Goal: Complete application form

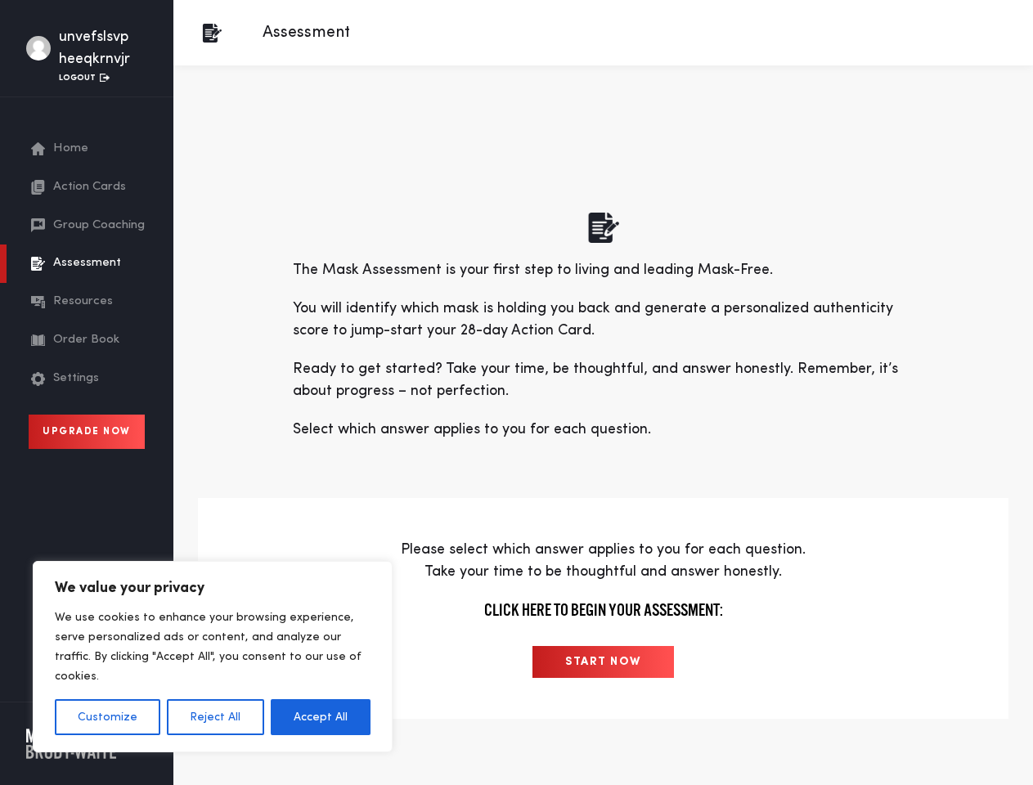
click at [516, 393] on p "Ready to get started? Take your time, be thoughtful, and answer honestly. Remem…" at bounding box center [604, 380] width 622 height 44
click at [107, 717] on button "Customize" at bounding box center [107, 717] width 105 height 36
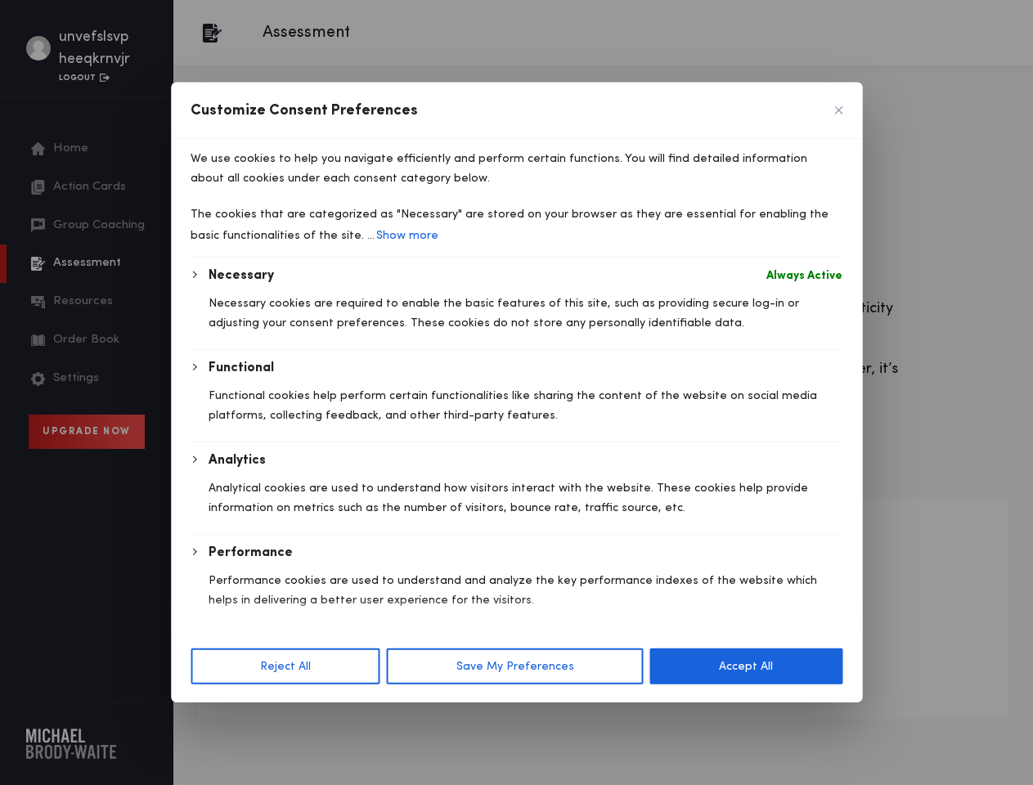
click at [214, 717] on div at bounding box center [516, 392] width 1033 height 785
click at [321, 717] on body "We value your privacy We use cookies to enhance your browsing experience, serve…" at bounding box center [516, 433] width 1033 height 866
click at [603, 139] on div "Customize Consent Preferences" at bounding box center [516, 111] width 691 height 56
